Goal: Information Seeking & Learning: Learn about a topic

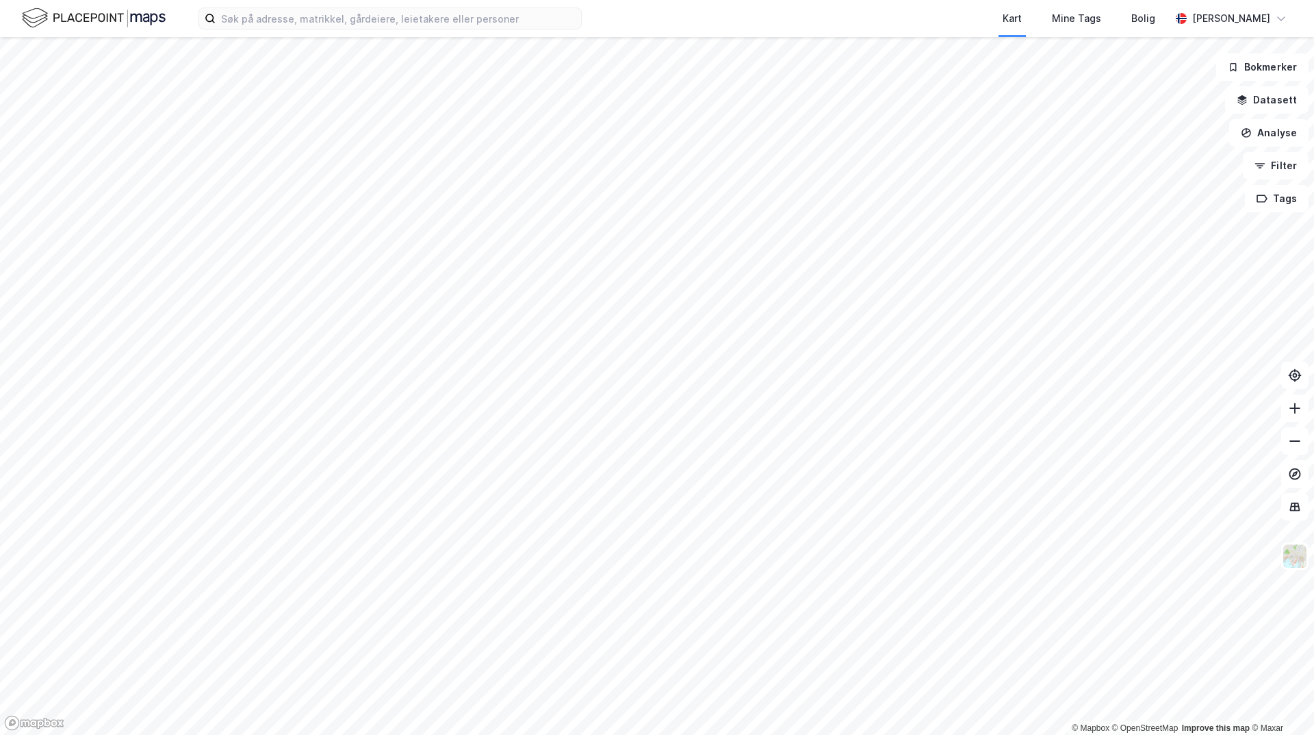
click at [650, 734] on html "Kart Mine Tags Bolig [PERSON_NAME] © Mapbox © OpenStreetMap Improve this map © …" at bounding box center [657, 367] width 1314 height 735
click at [518, 734] on html "Kart Mine Tags Bolig [PERSON_NAME] © Mapbox © OpenStreetMap Improve this map © …" at bounding box center [657, 367] width 1314 height 735
click at [247, 31] on div "Kart Mine Tags Bolig [PERSON_NAME]" at bounding box center [657, 18] width 1314 height 37
click at [250, 29] on div "Kart Mine Tags Bolig [PERSON_NAME]" at bounding box center [657, 18] width 1314 height 37
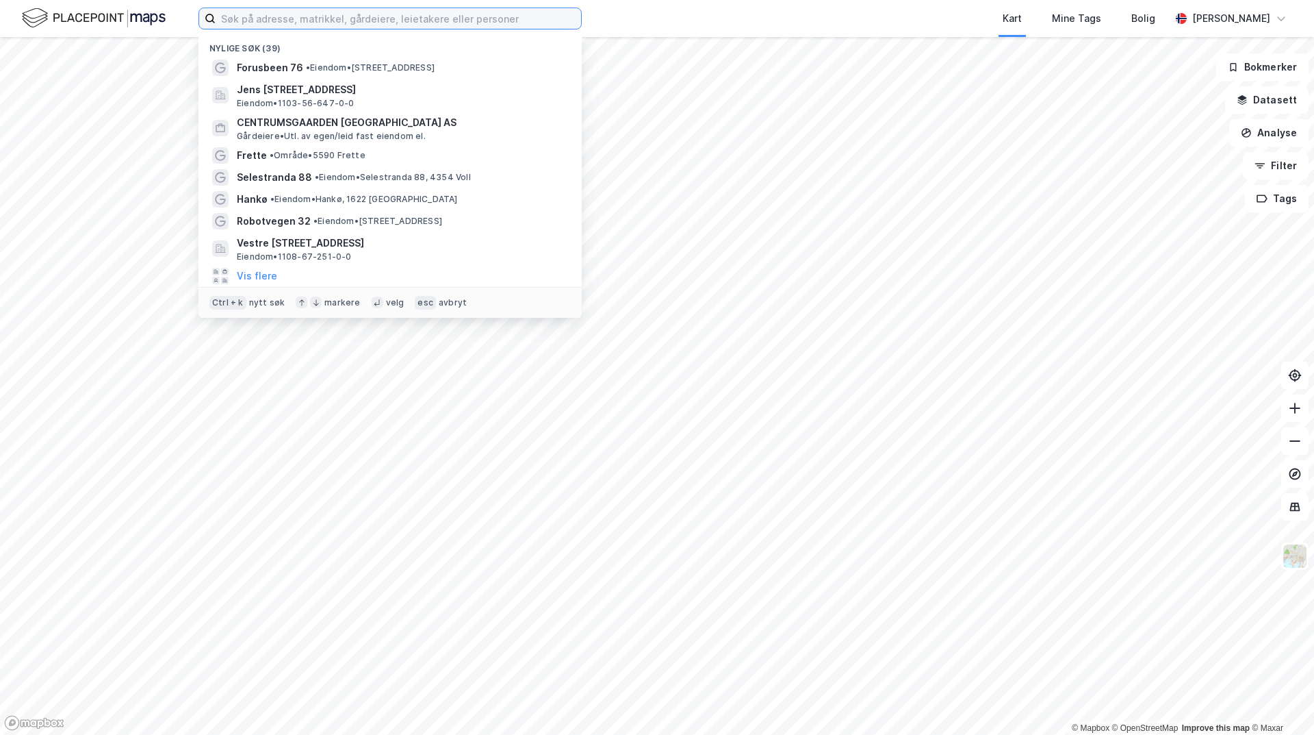
click at [258, 26] on input at bounding box center [399, 18] width 366 height 21
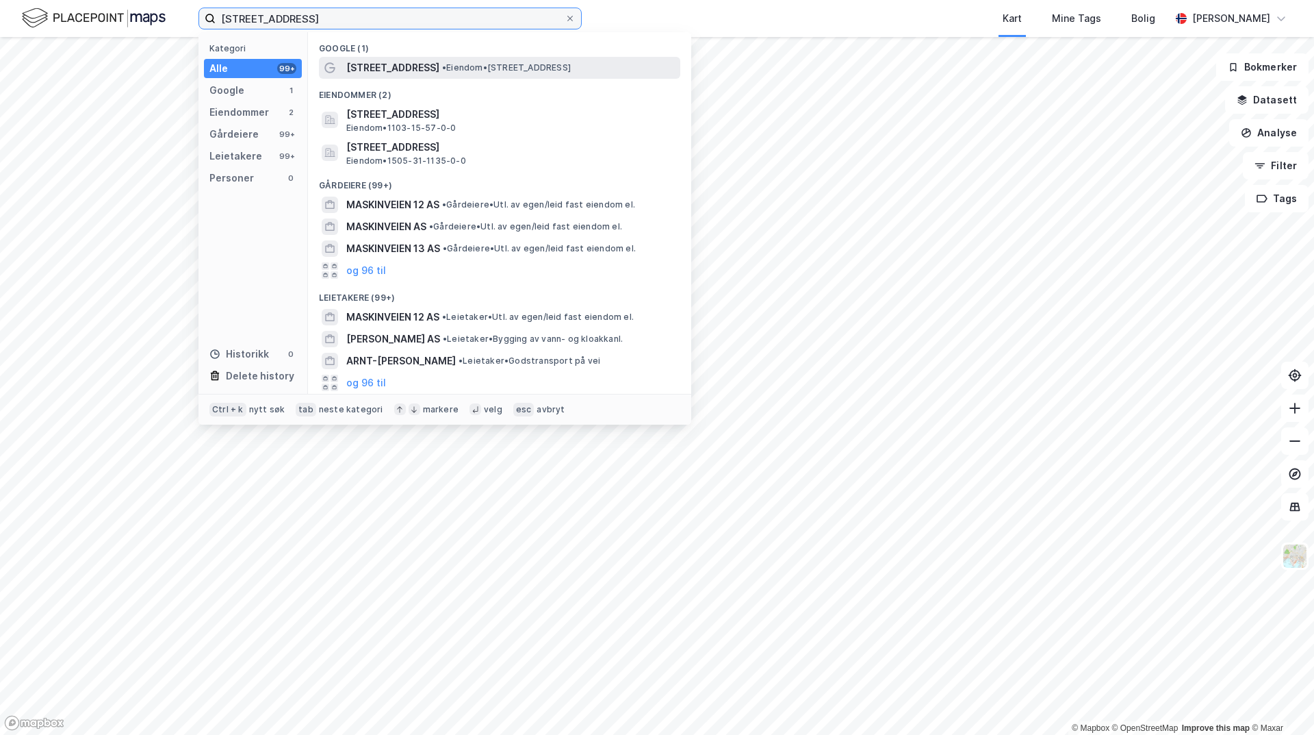
type input "[STREET_ADDRESS]"
click at [418, 71] on div "[STREET_ADDRESS] • Eiendom • [STREET_ADDRESS]" at bounding box center [511, 68] width 331 height 16
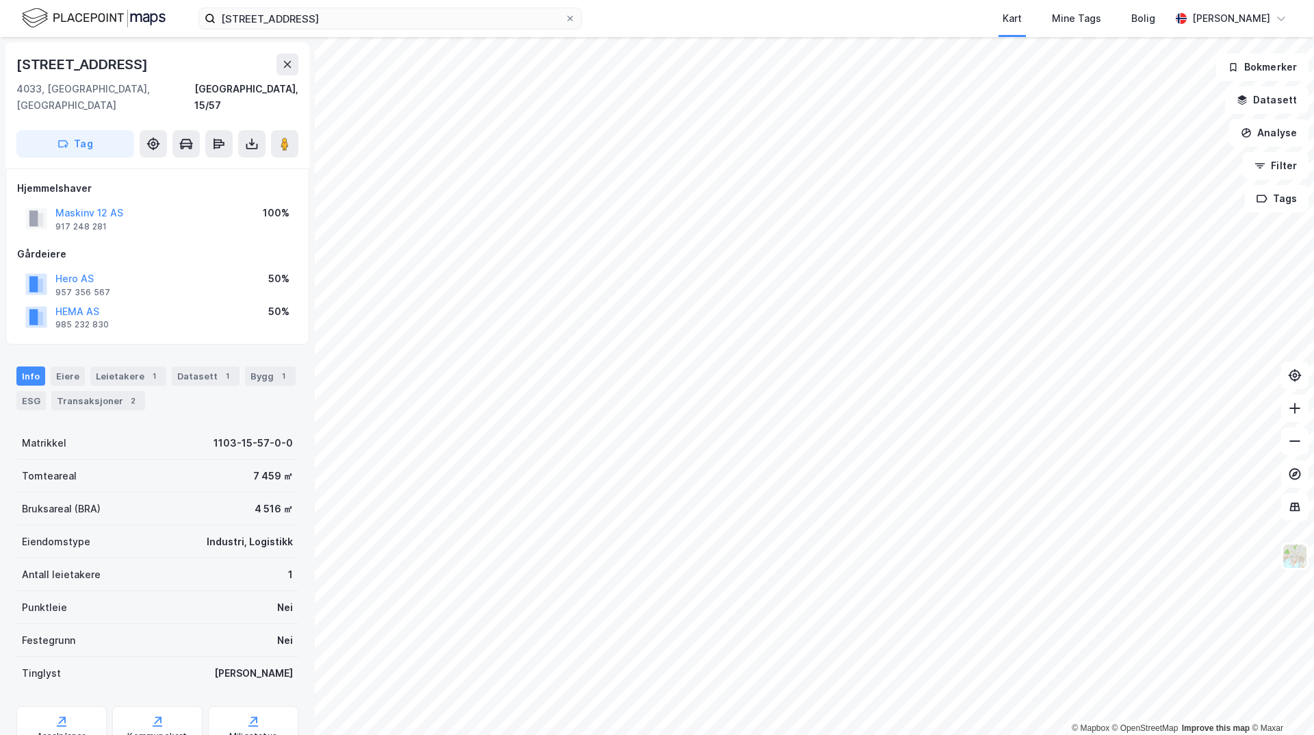
drag, startPoint x: 81, startPoint y: 263, endPoint x: 134, endPoint y: 239, distance: 58.5
click at [134, 246] on div "Gårdeiere" at bounding box center [157, 254] width 281 height 16
drag, startPoint x: 107, startPoint y: 294, endPoint x: 51, endPoint y: 298, distance: 57.0
click at [51, 301] on div "HEMA AS 985 232 830 50%" at bounding box center [157, 317] width 281 height 33
copy button "HEMA AS"
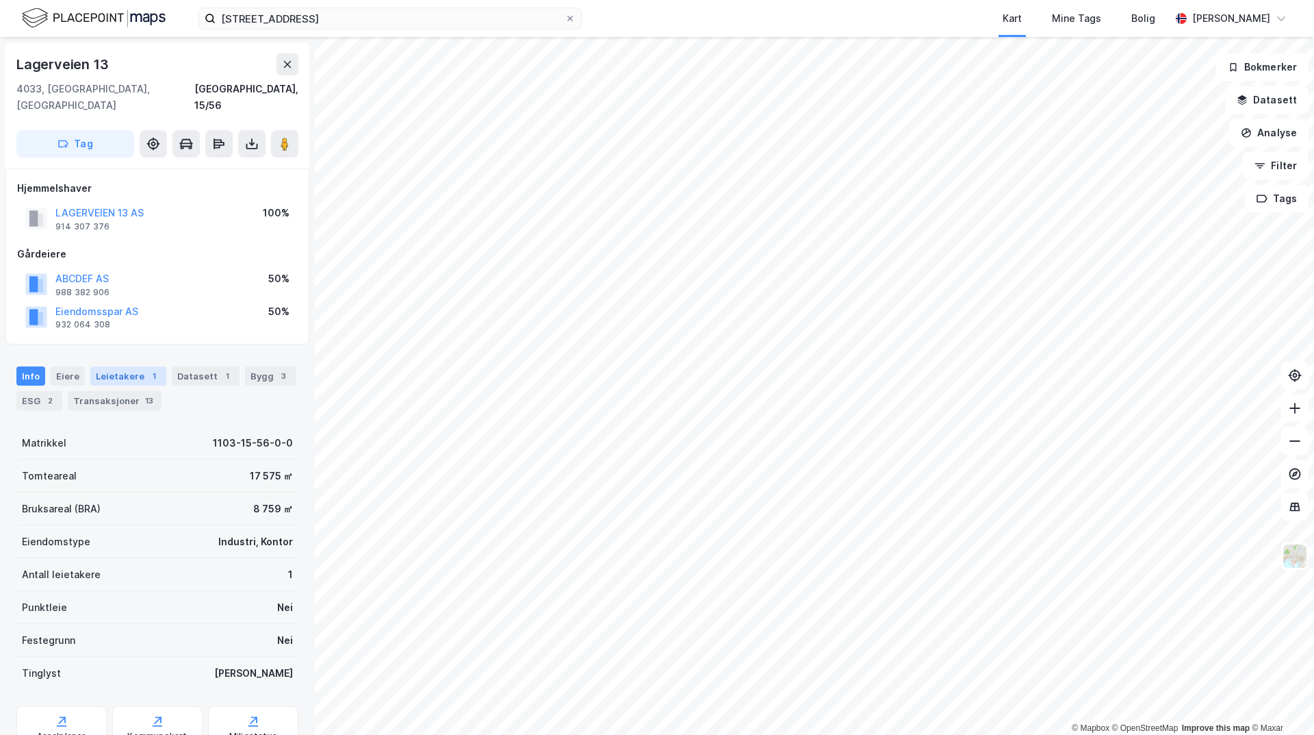
click at [110, 366] on div "Leietakere 1" at bounding box center [128, 375] width 76 height 19
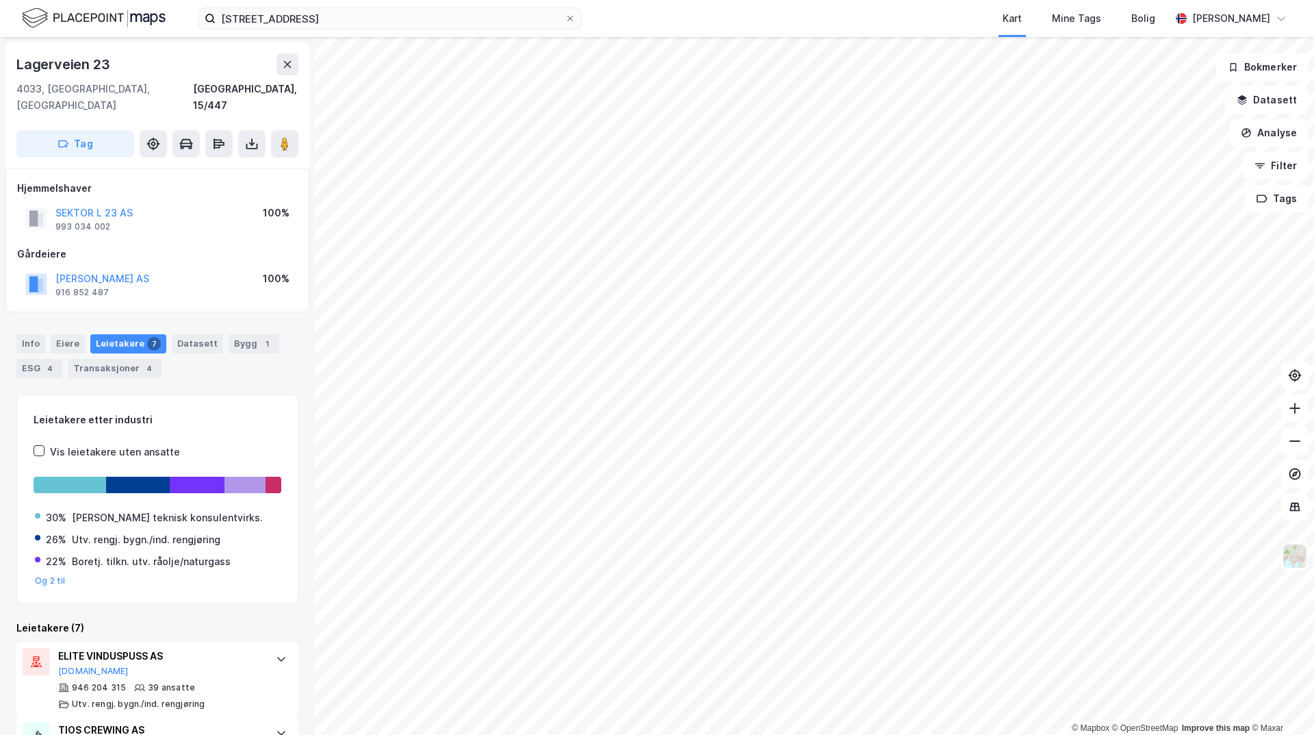
drag, startPoint x: 156, startPoint y: 264, endPoint x: 52, endPoint y: 253, distance: 104.6
click at [52, 268] on div "[PERSON_NAME] AS 916 852 487 100%" at bounding box center [157, 284] width 281 height 33
copy button "[PERSON_NAME] AS"
click at [0, 0] on button "[PERSON_NAME] AS" at bounding box center [0, 0] width 0 height 0
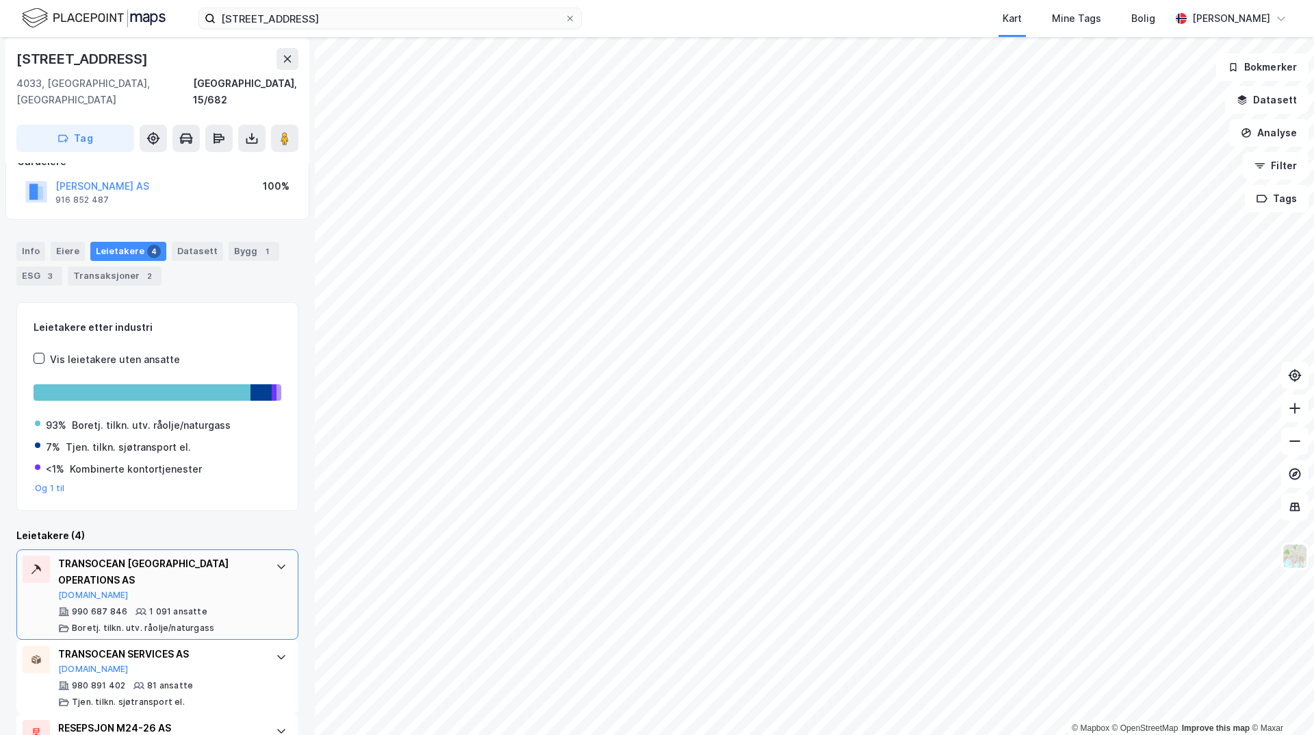
scroll to position [137, 0]
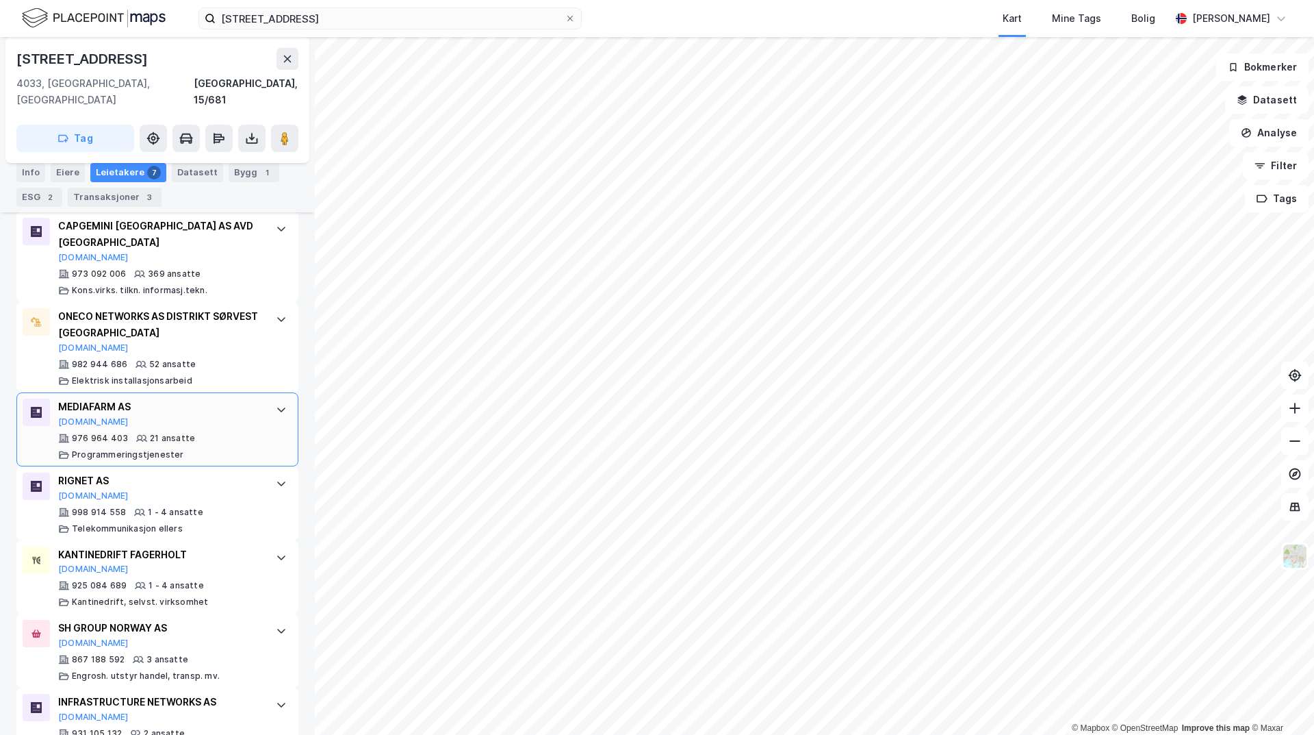
scroll to position [441, 0]
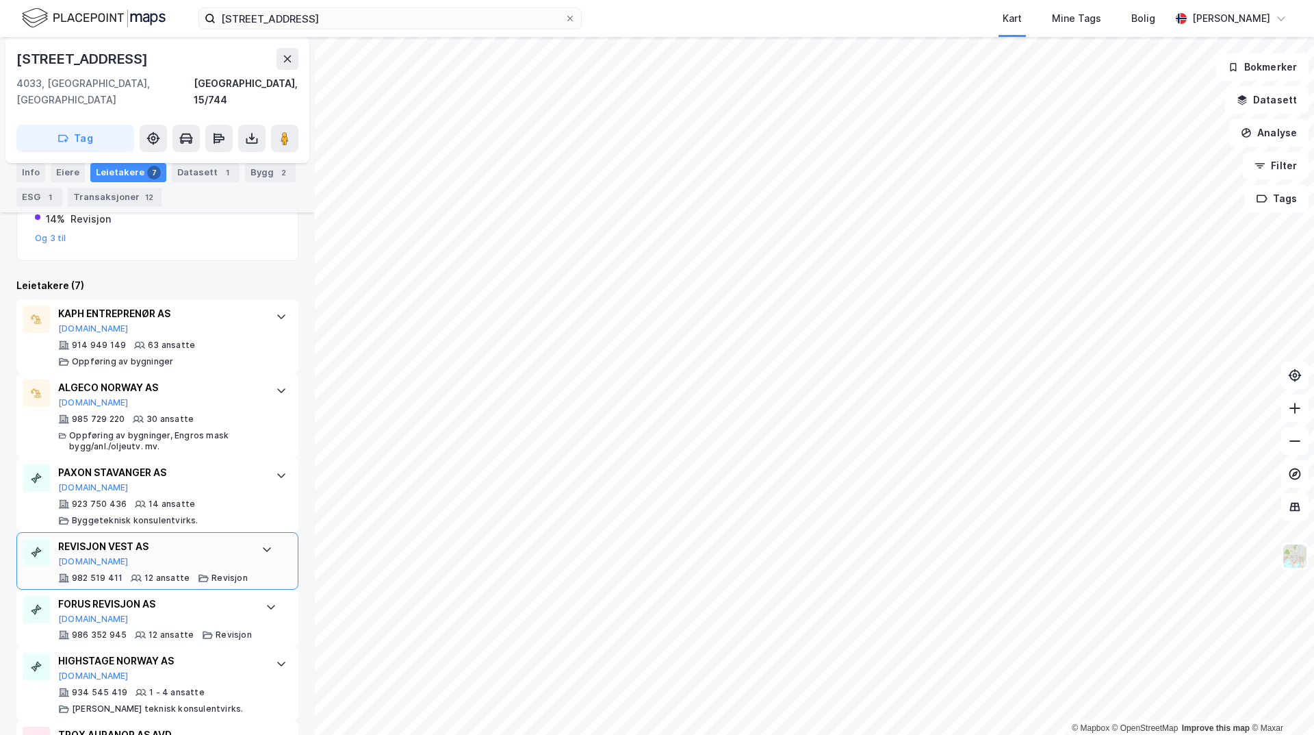
scroll to position [403, 0]
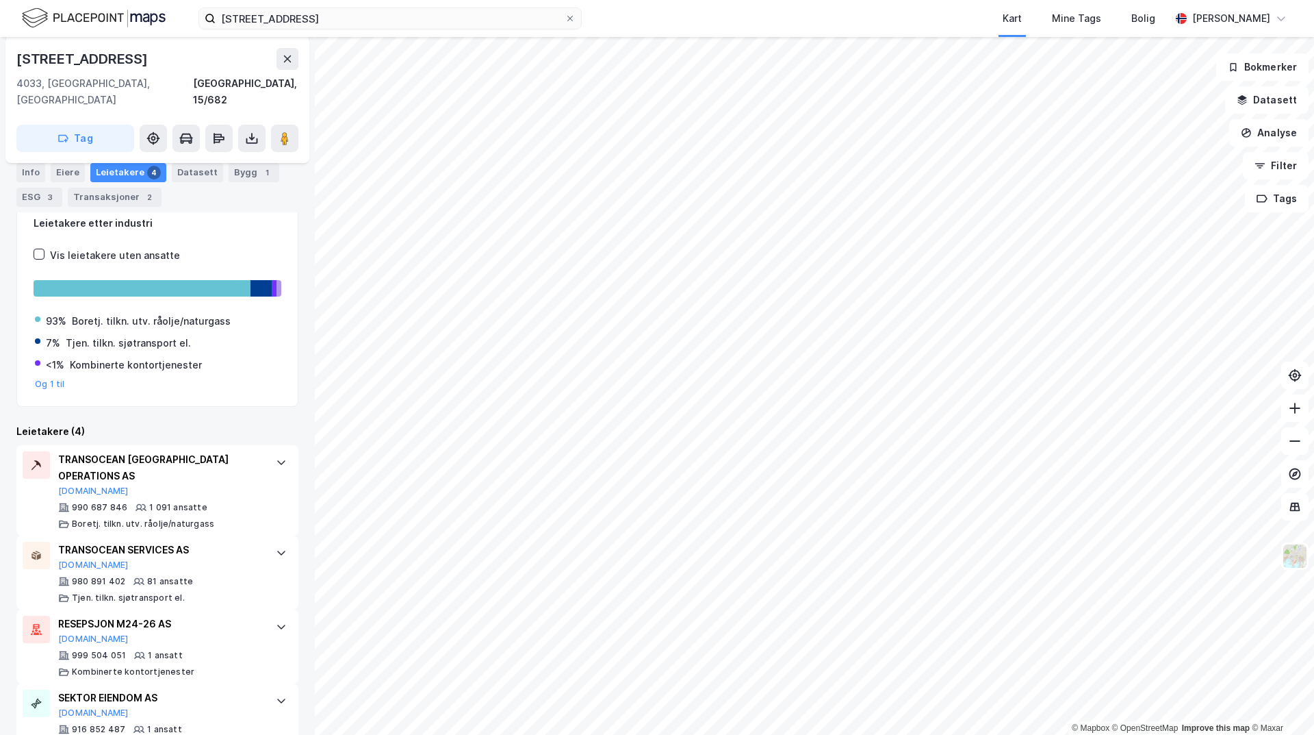
scroll to position [246, 0]
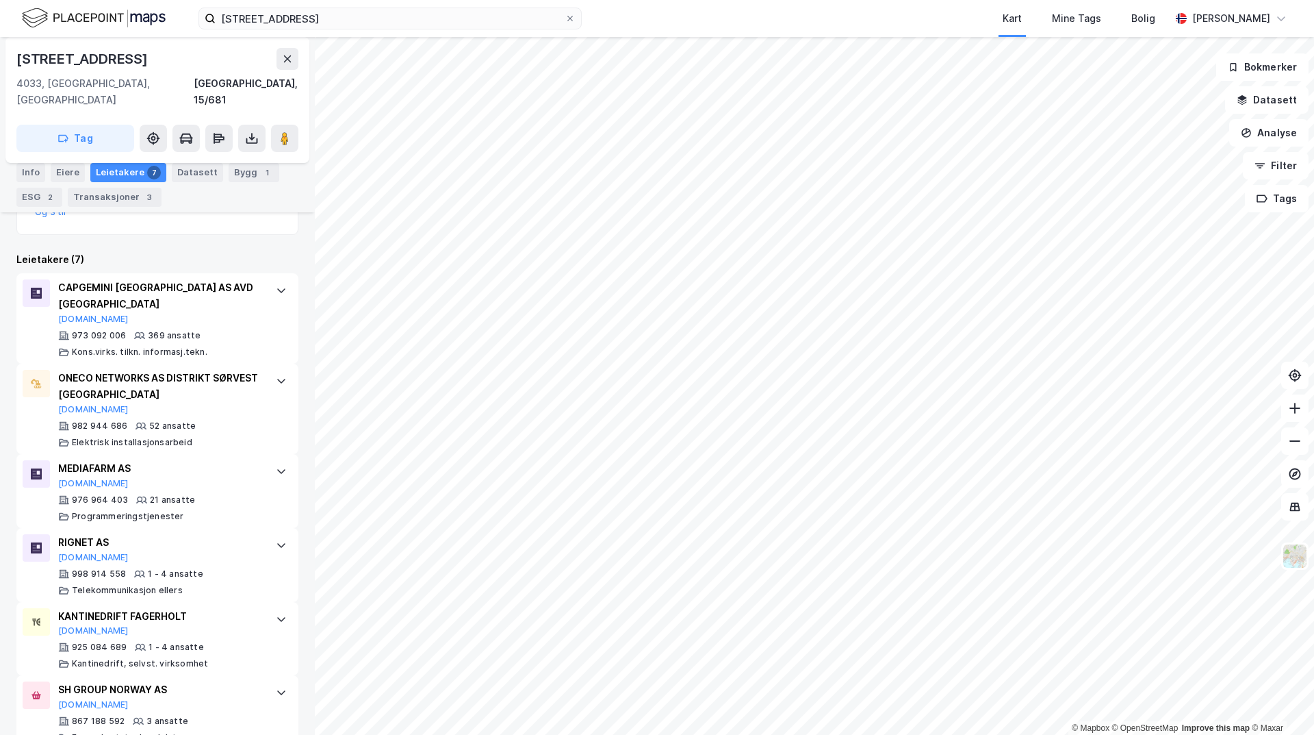
scroll to position [304, 0]
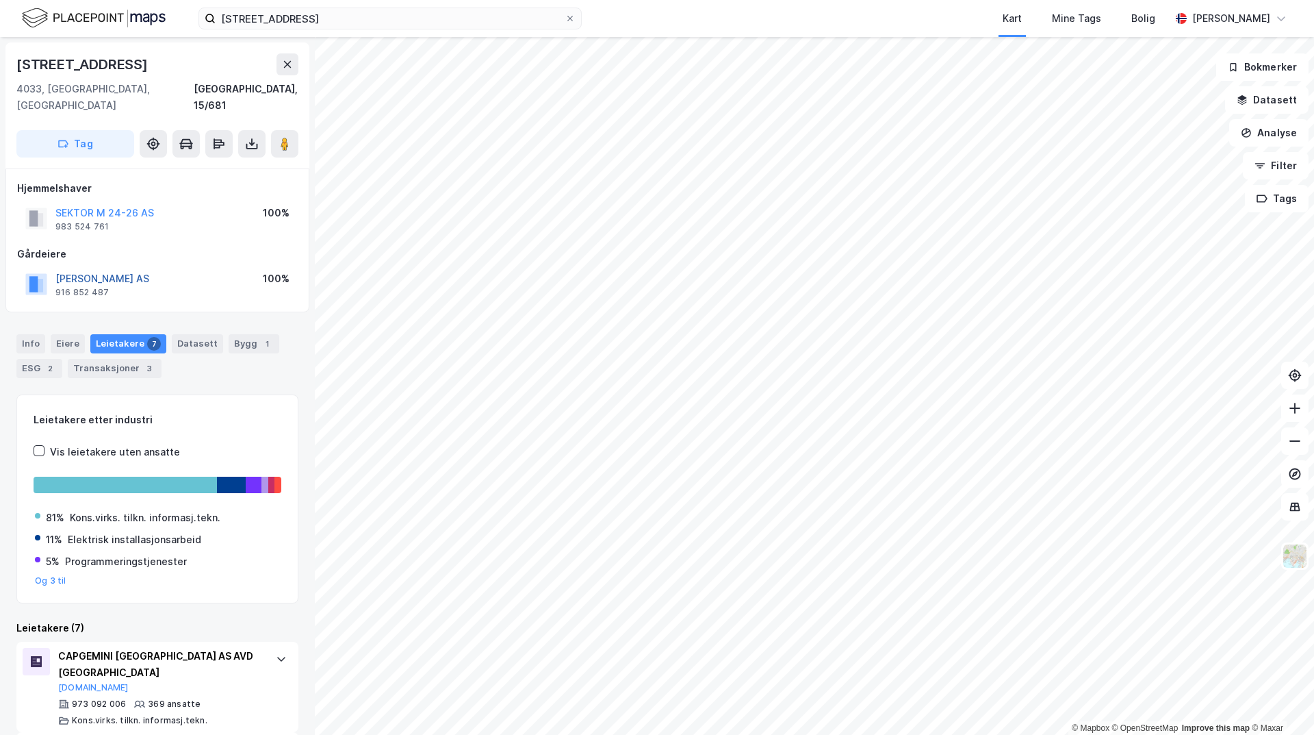
click at [0, 0] on button "[PERSON_NAME] AS" at bounding box center [0, 0] width 0 height 0
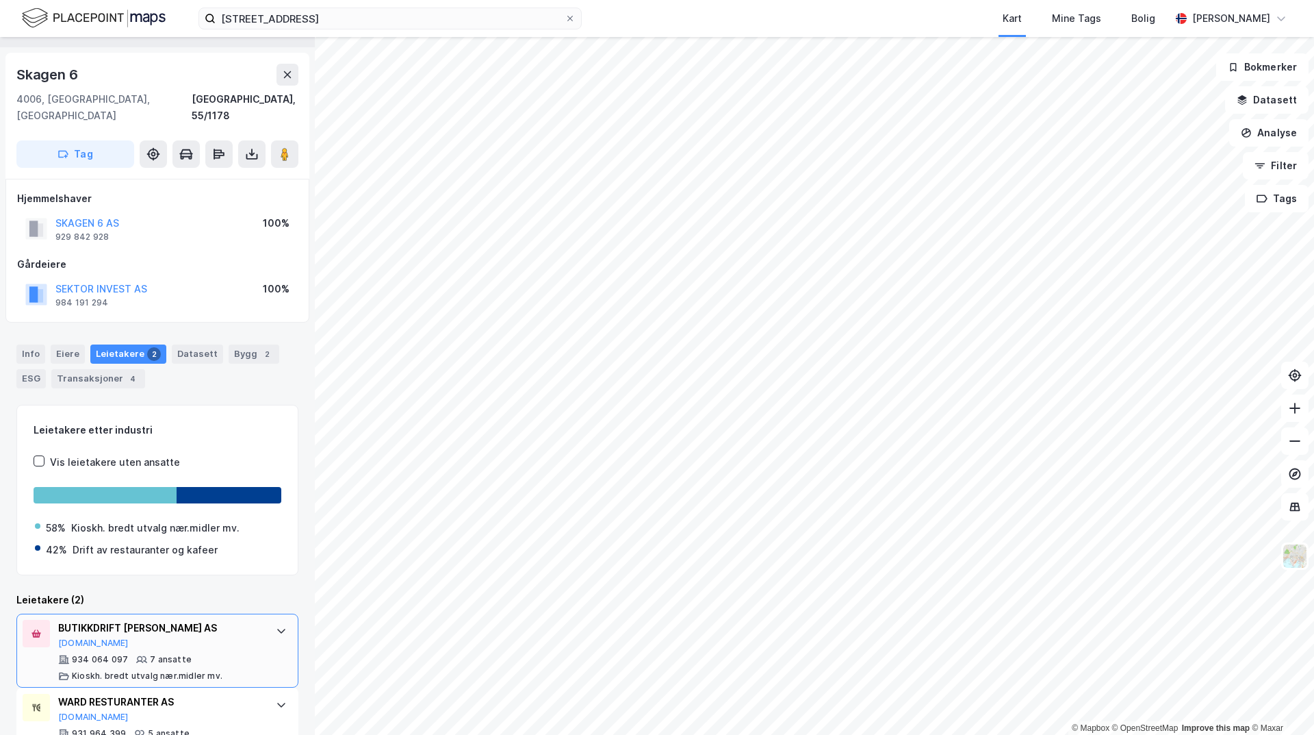
scroll to position [60, 0]
